Goal: Information Seeking & Learning: Learn about a topic

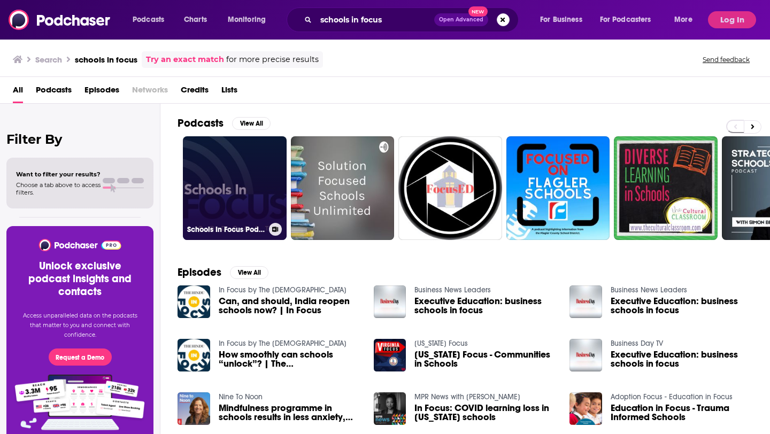
click at [245, 194] on link "Schools In Focus Podcast" at bounding box center [235, 188] width 104 height 104
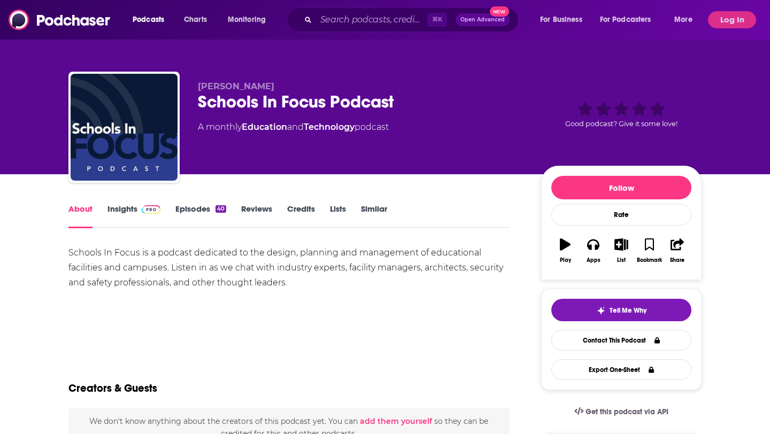
click at [132, 210] on link "Insights" at bounding box center [133, 216] width 53 height 25
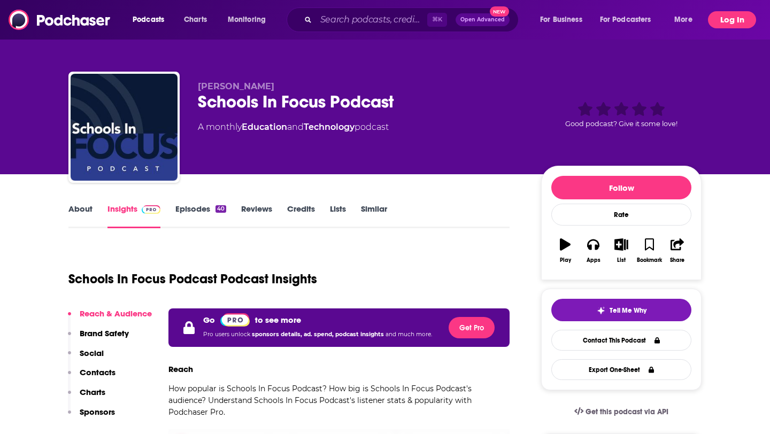
click at [716, 18] on button "Log In" at bounding box center [732, 19] width 48 height 17
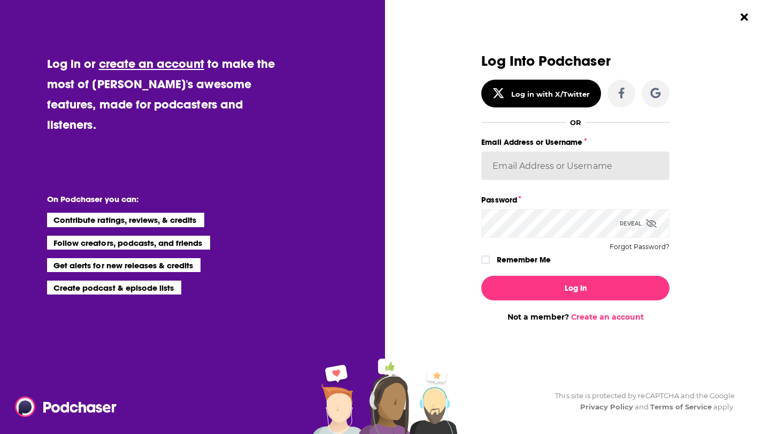
click at [557, 170] on input "Email Address or Username" at bounding box center [575, 165] width 188 height 29
type input "[PERSON_NAME][EMAIL_ADDRESS][PERSON_NAME][DOMAIN_NAME]"
click at [481, 276] on button "Log In" at bounding box center [575, 288] width 188 height 25
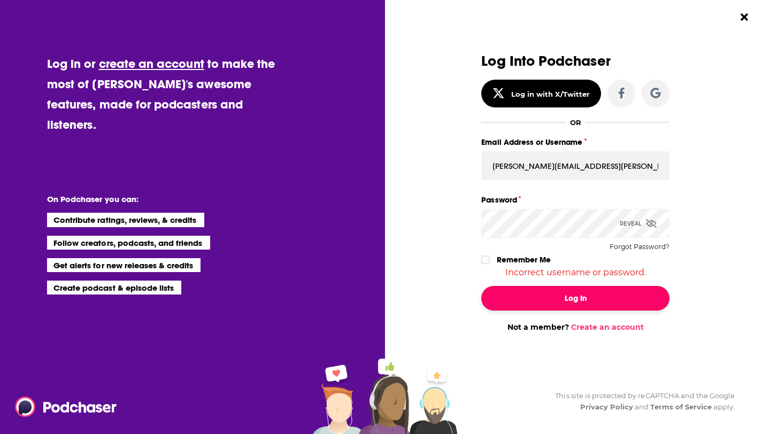
click at [569, 300] on button "Log In" at bounding box center [575, 298] width 188 height 25
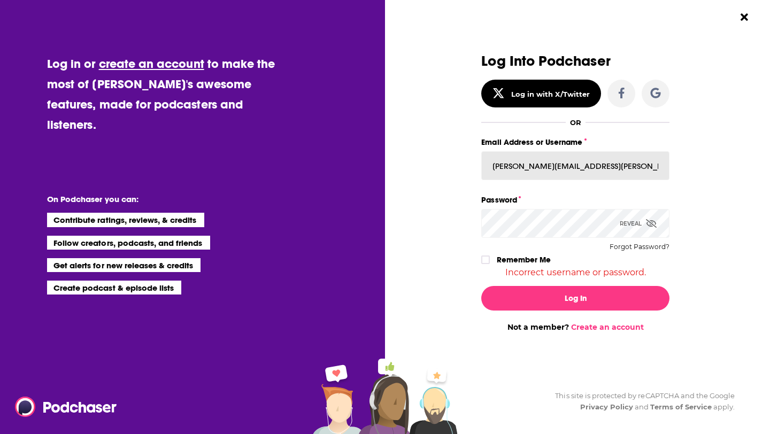
click at [607, 165] on input "[PERSON_NAME][EMAIL_ADDRESS][PERSON_NAME][DOMAIN_NAME]" at bounding box center [575, 165] width 188 height 29
